Goal: Use online tool/utility

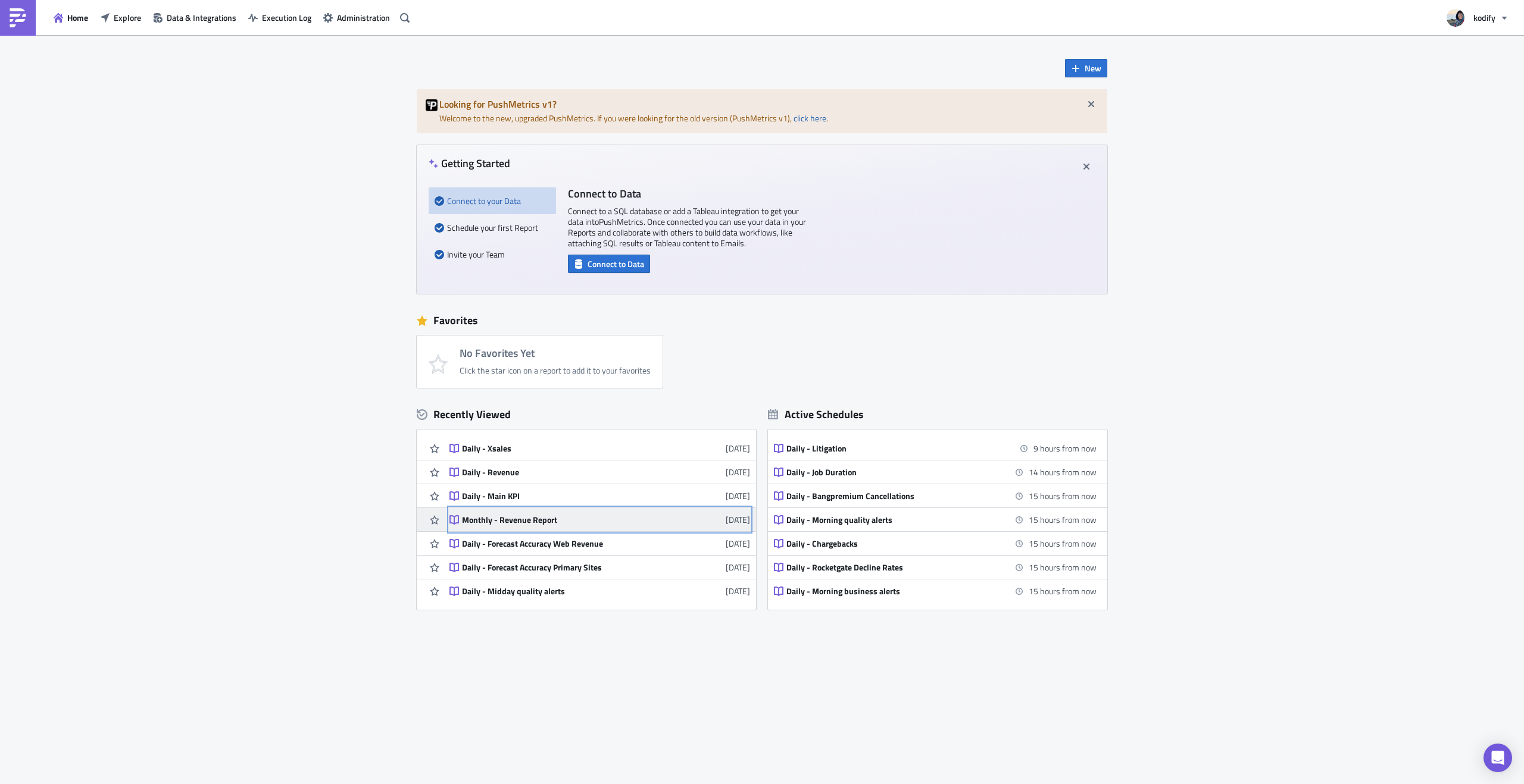
click at [542, 532] on link "Monthly - Revenue Report [DATE]" at bounding box center [600, 520] width 301 height 23
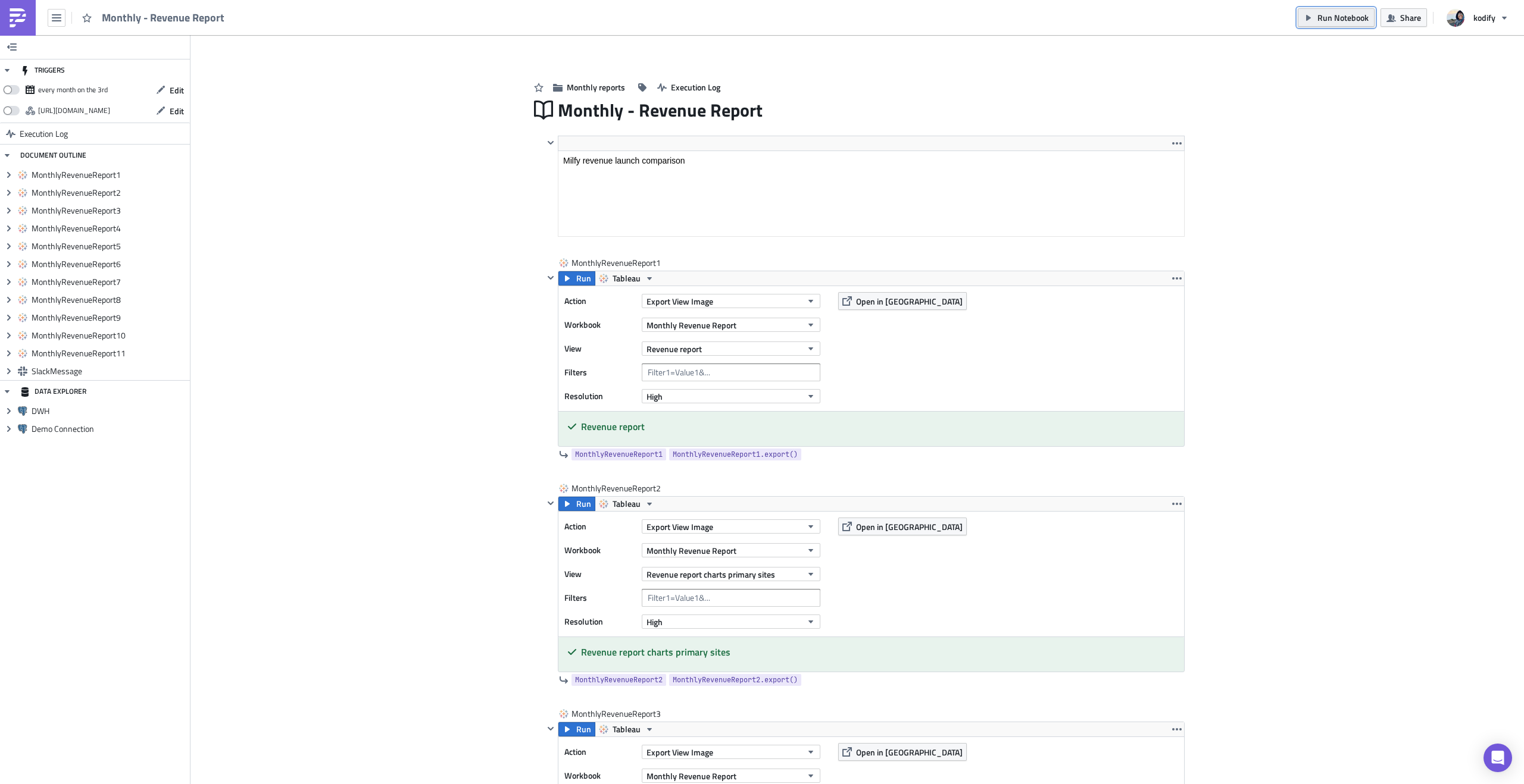
click at [1310, 23] on button "Run Notebook" at bounding box center [1336, 17] width 77 height 19
